Goal: Task Accomplishment & Management: Manage account settings

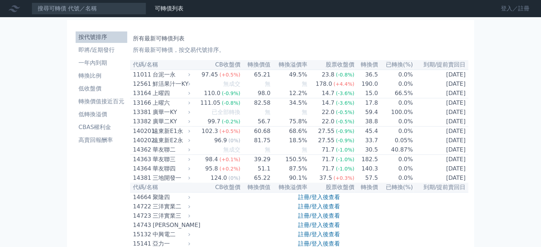
click at [510, 11] on link "登入／註冊" at bounding box center [515, 8] width 40 height 11
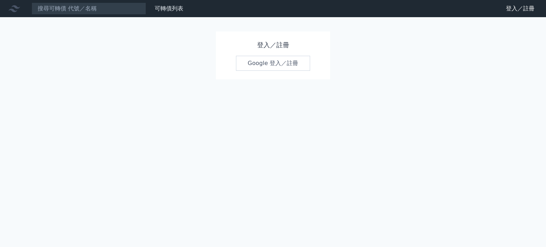
click at [274, 61] on link "Google 登入／註冊" at bounding box center [273, 63] width 74 height 15
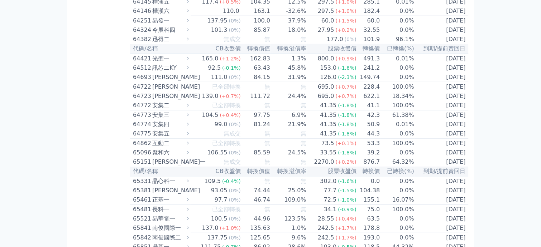
scroll to position [2840, 0]
